Goal: Task Accomplishment & Management: Complete application form

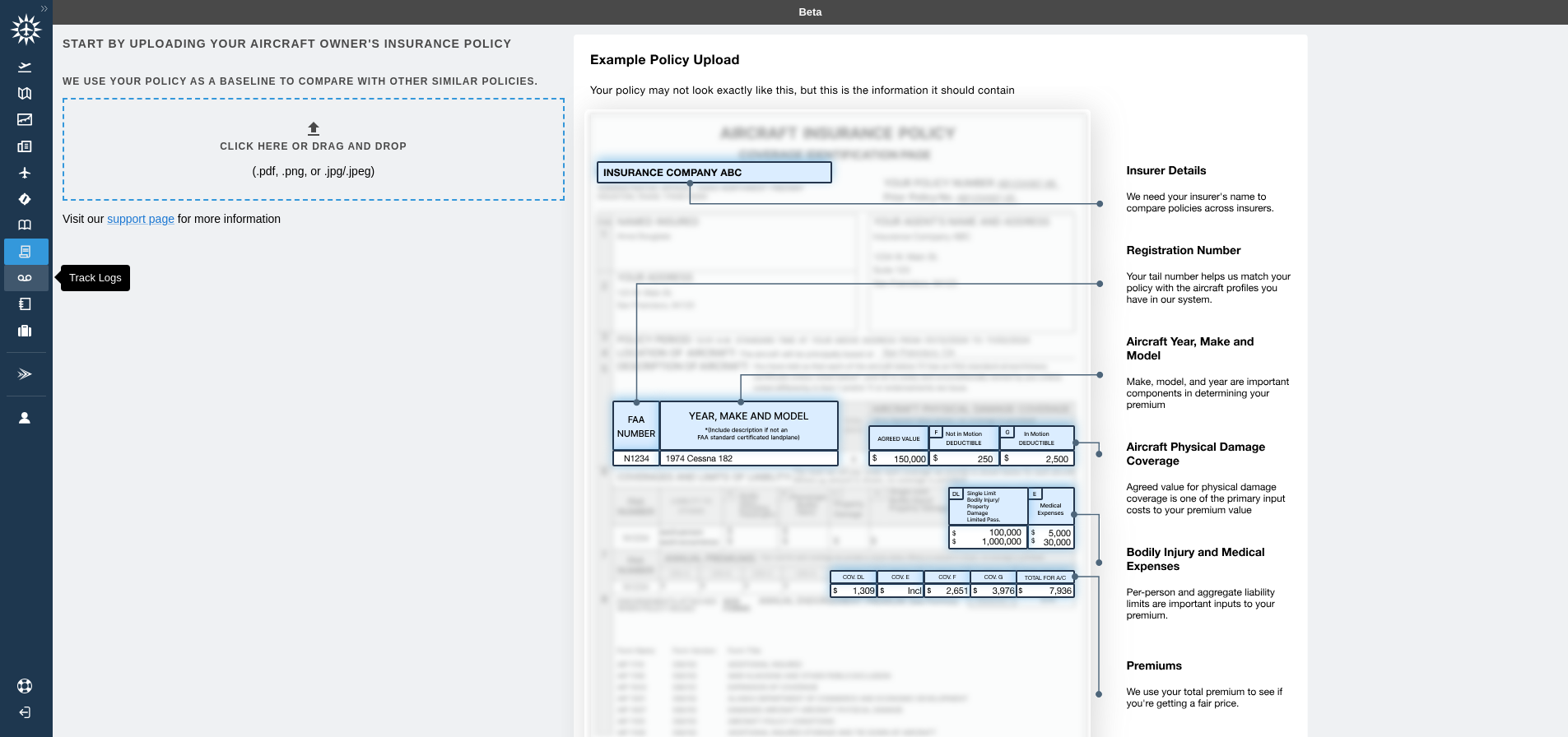
click at [35, 275] on link "Track Logs" at bounding box center [26, 277] width 45 height 27
click at [24, 202] on img at bounding box center [25, 198] width 18 height 13
click at [22, 150] on img at bounding box center [25, 147] width 18 height 12
click at [347, 145] on h6 "Click here or drag and drop" at bounding box center [313, 147] width 187 height 16
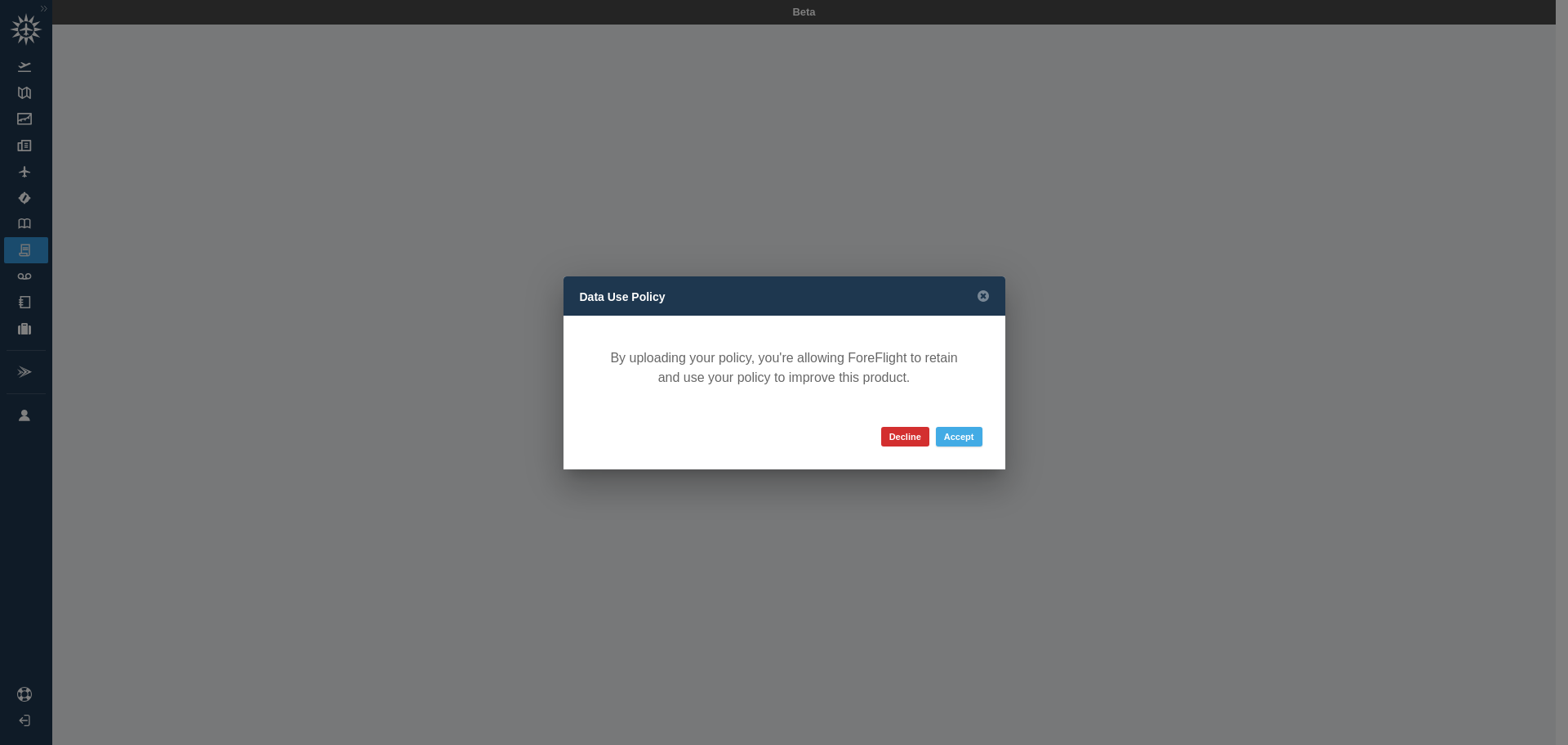
click at [962, 437] on button "Accept" at bounding box center [959, 436] width 46 height 20
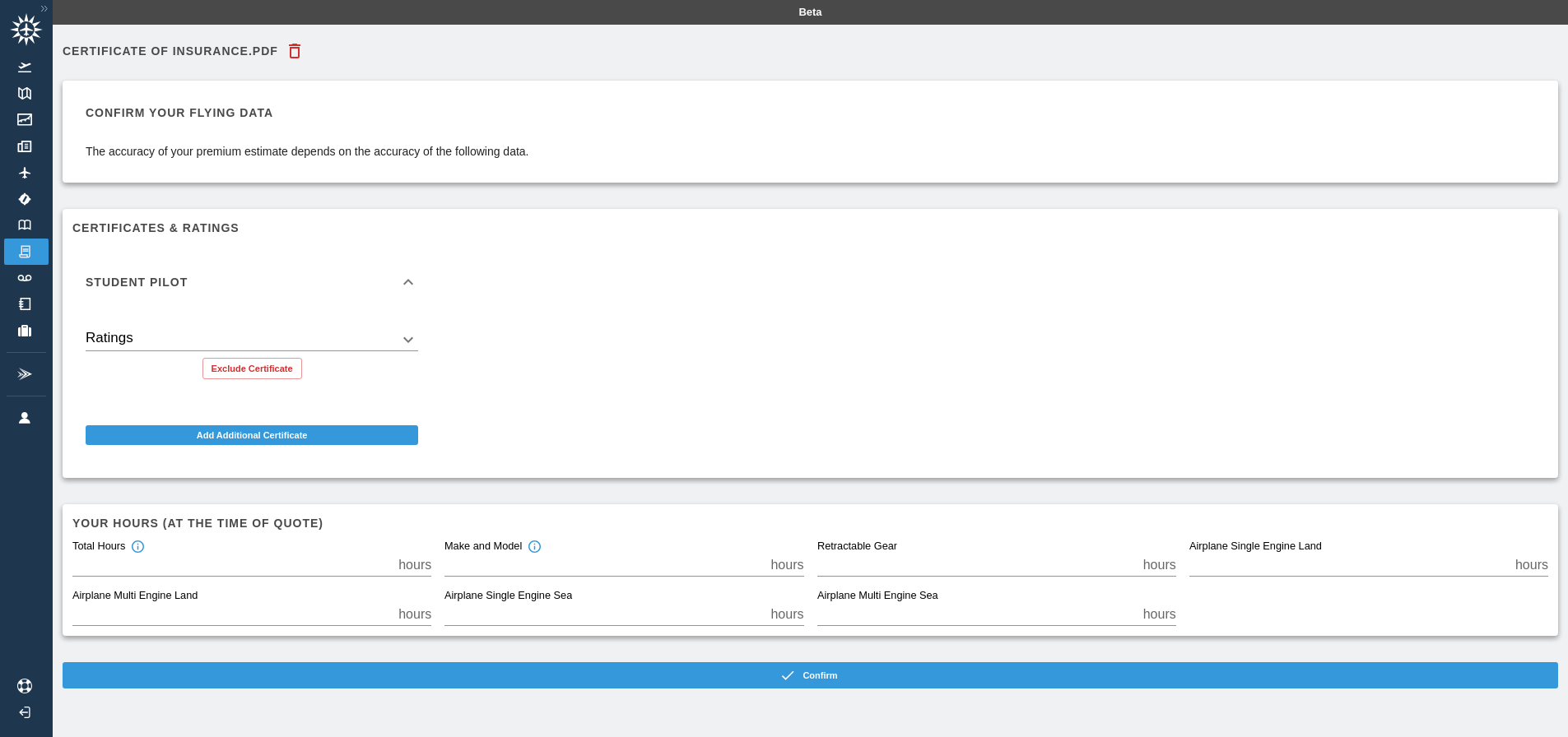
click at [368, 335] on body "Beta CERTIFICATE OF INSURANCE.pdf Confirm your flying data The accuracy of your…" at bounding box center [784, 368] width 1568 height 737
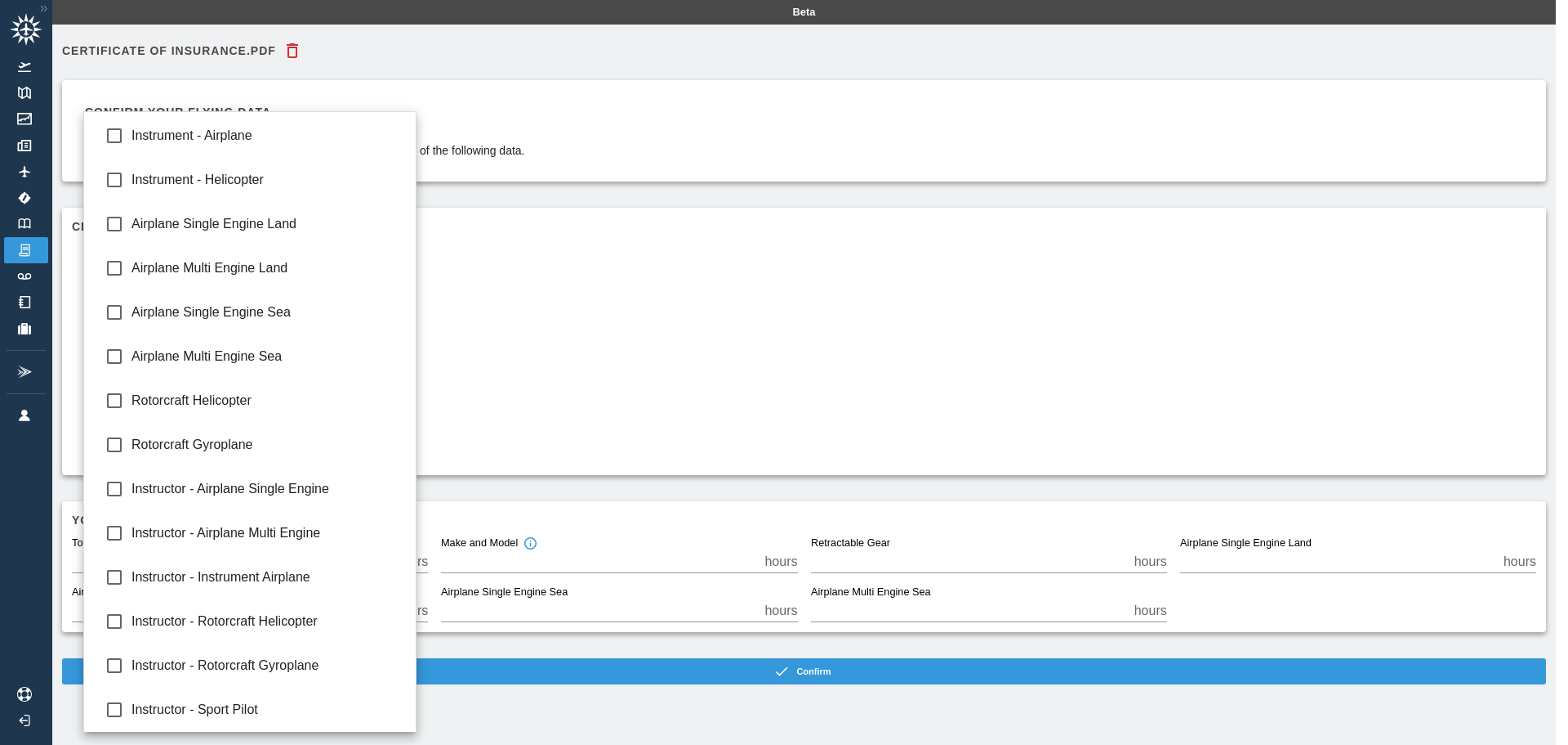
click at [690, 327] on div at bounding box center [784, 372] width 1568 height 745
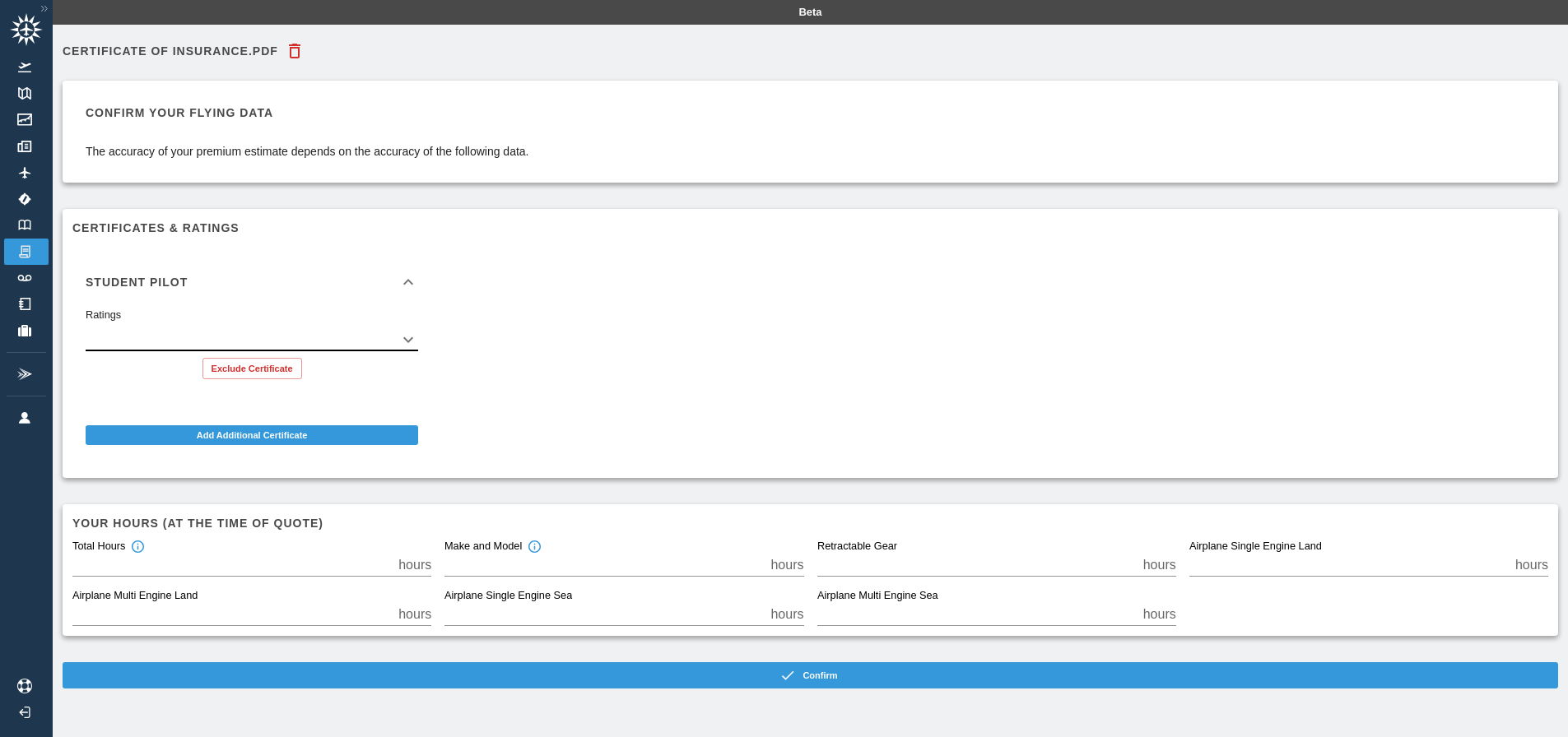
scroll to position [37, 0]
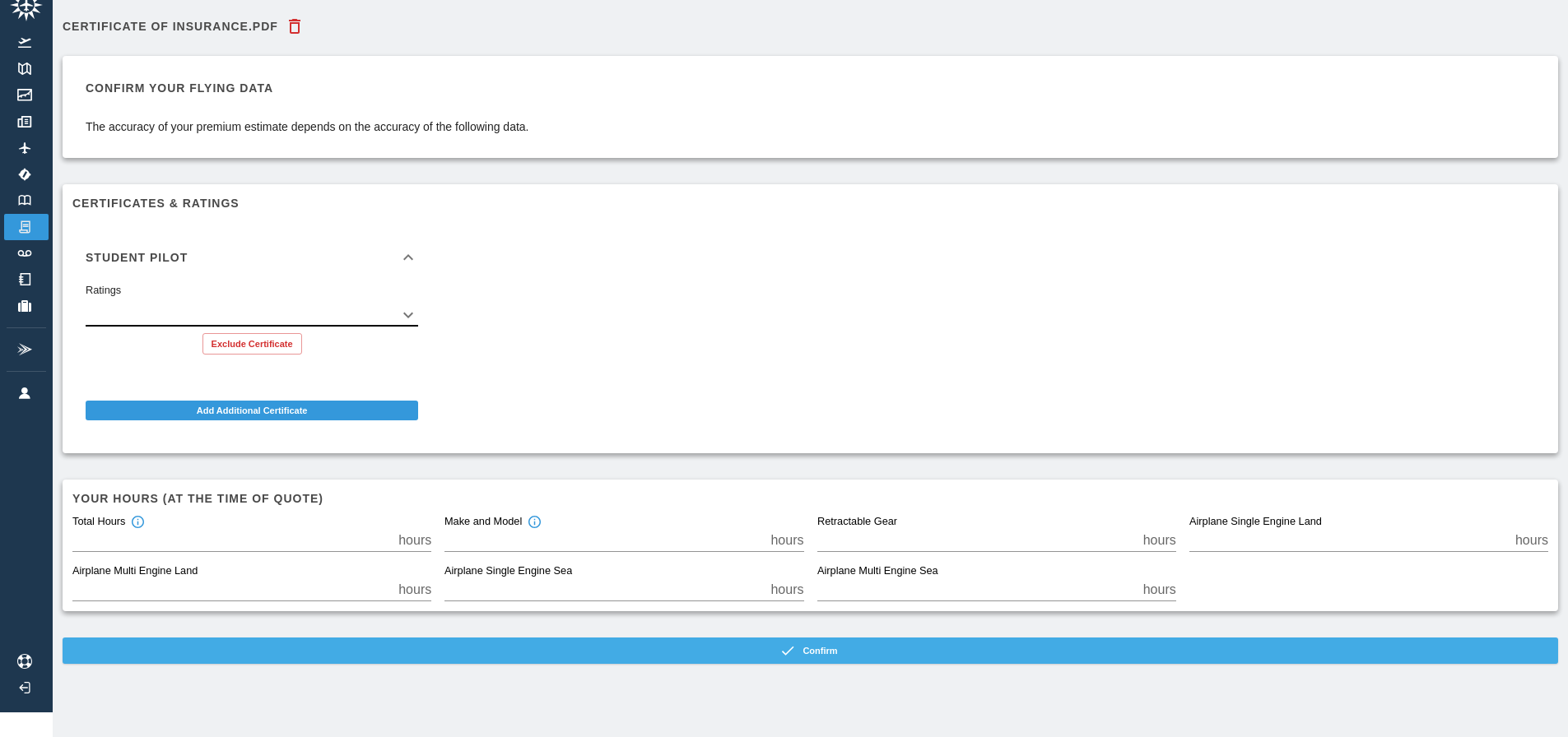
click at [837, 638] on button "Confirm" at bounding box center [810, 651] width 1496 height 27
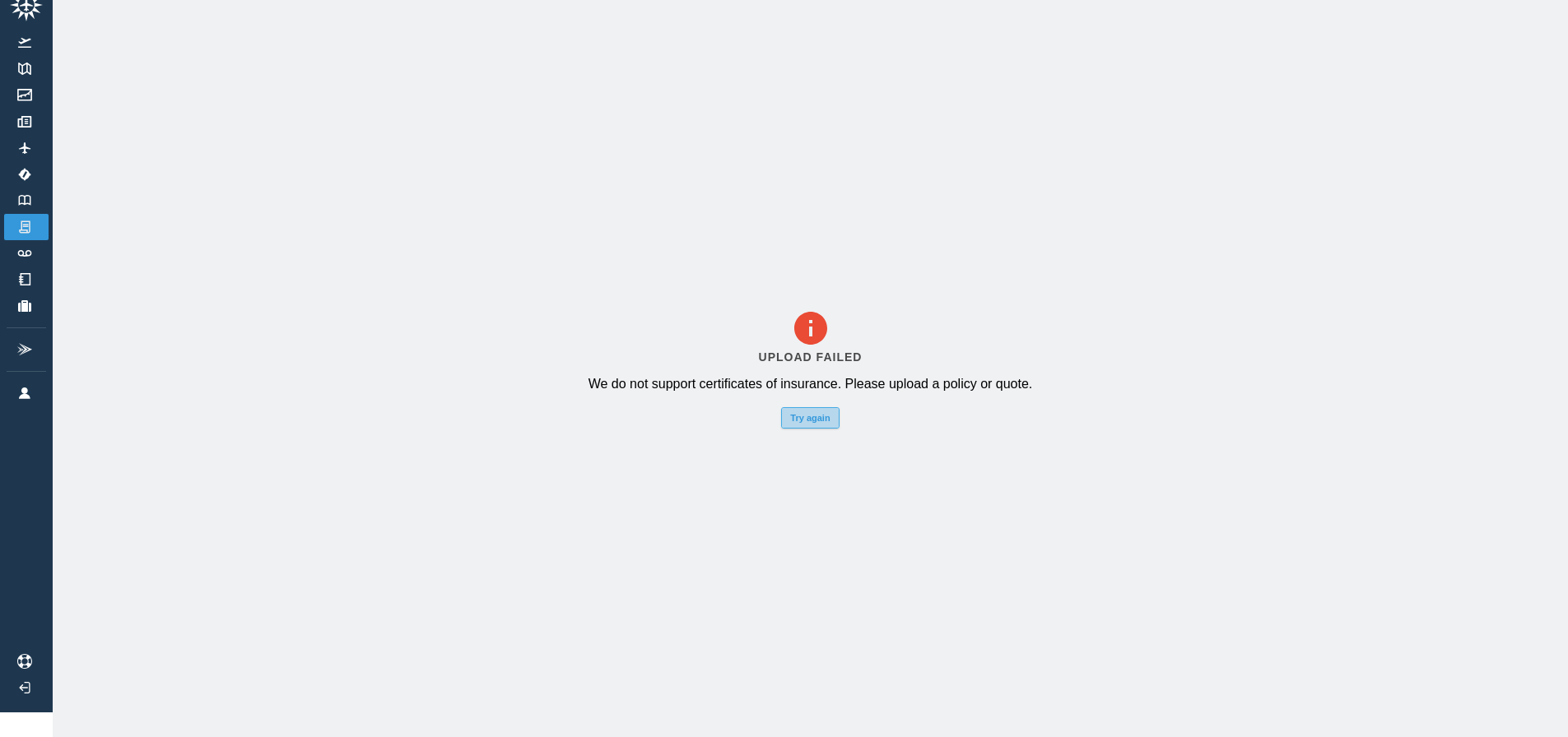
click at [813, 413] on button "Try again" at bounding box center [810, 418] width 57 height 22
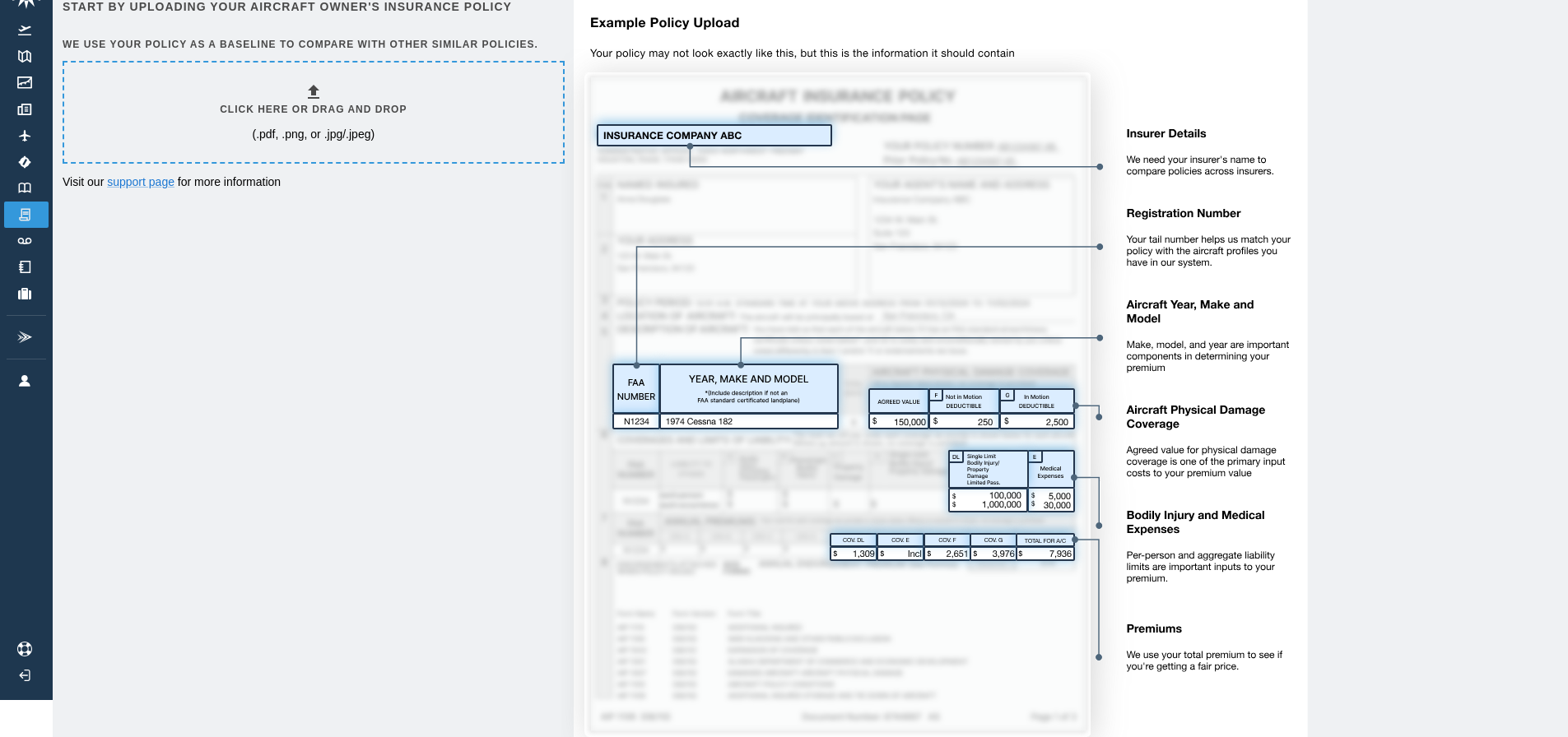
scroll to position [0, 0]
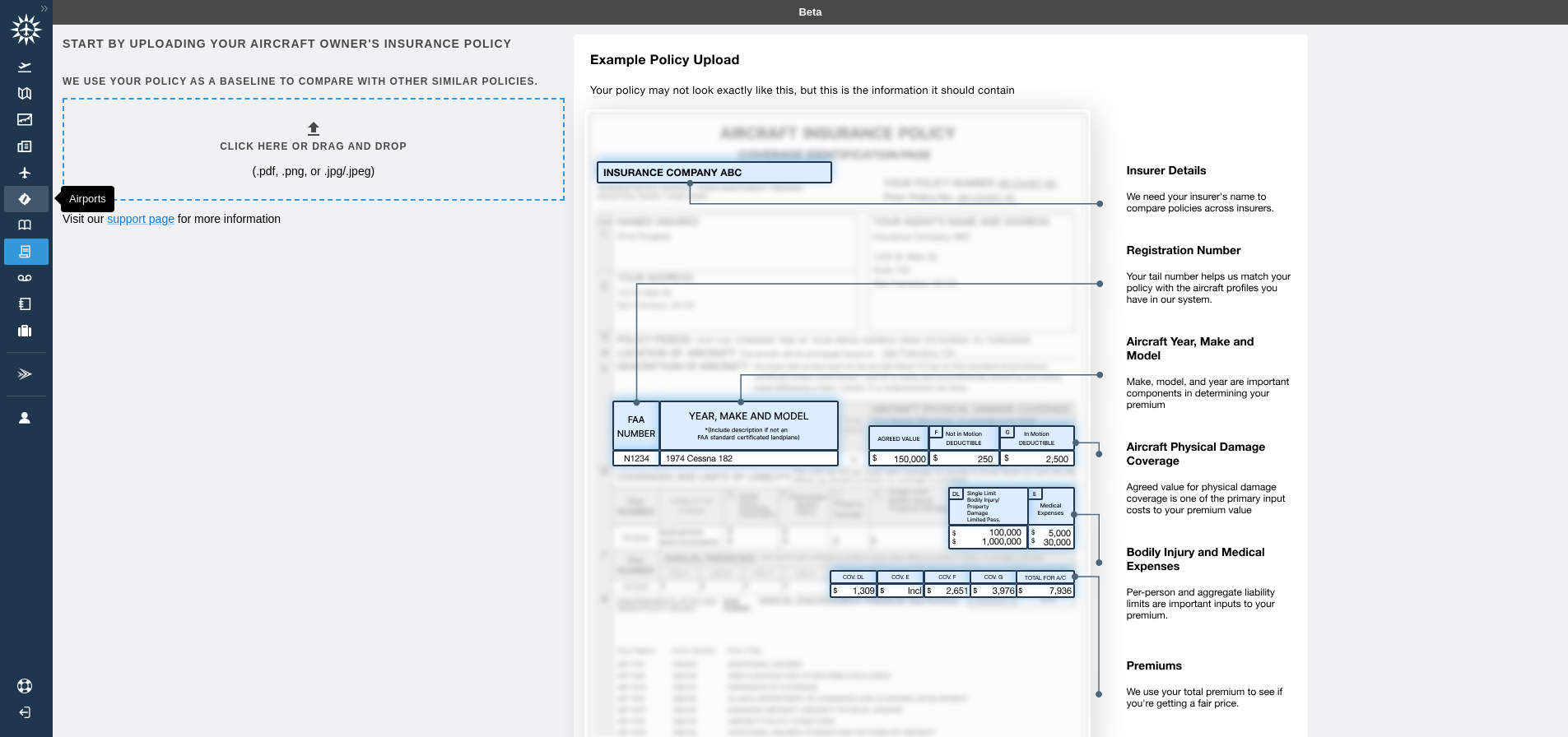
click at [47, 192] on link "Airports" at bounding box center [26, 199] width 45 height 27
click at [27, 227] on img at bounding box center [25, 225] width 18 height 11
